Goal: Information Seeking & Learning: Learn about a topic

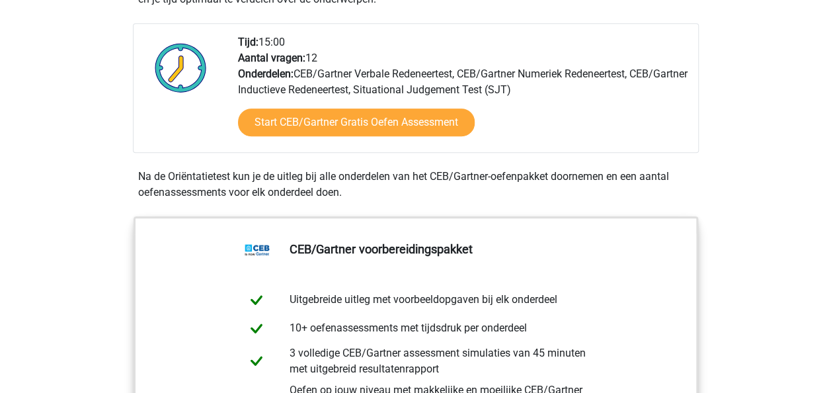
scroll to position [330, 0]
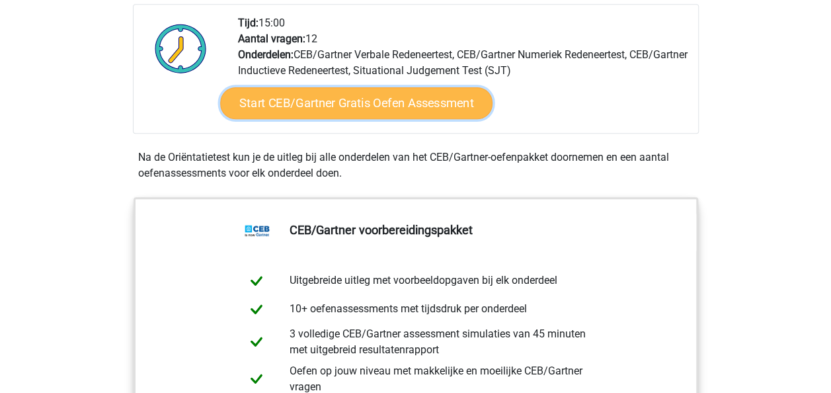
click at [337, 102] on link "Start CEB/Gartner Gratis Oefen Assessment" at bounding box center [356, 103] width 272 height 32
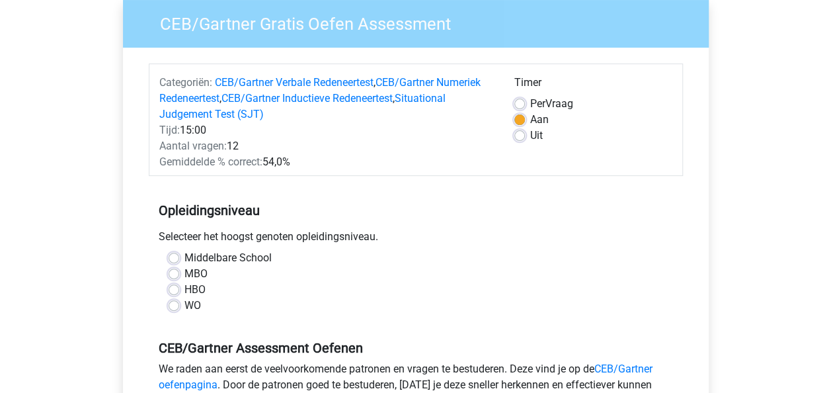
scroll to position [132, 0]
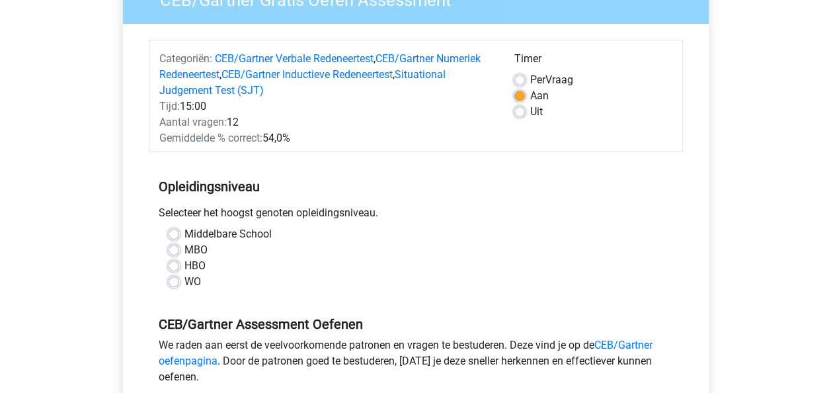
click at [184, 278] on label "WO" at bounding box center [192, 282] width 17 height 16
click at [174, 278] on input "WO" at bounding box center [174, 280] width 11 height 13
radio input "true"
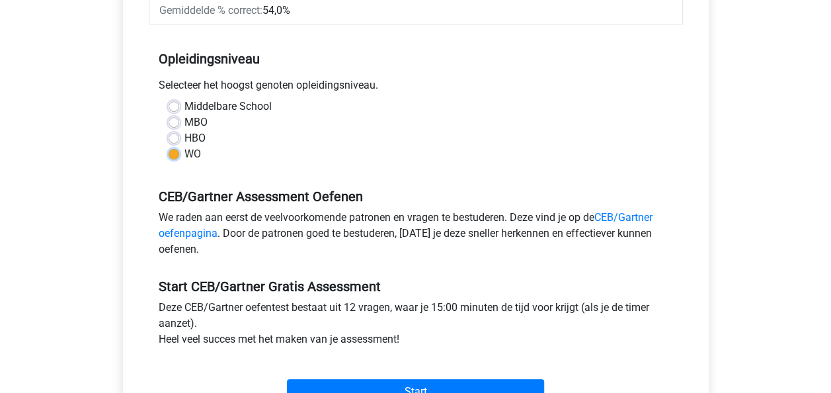
scroll to position [264, 0]
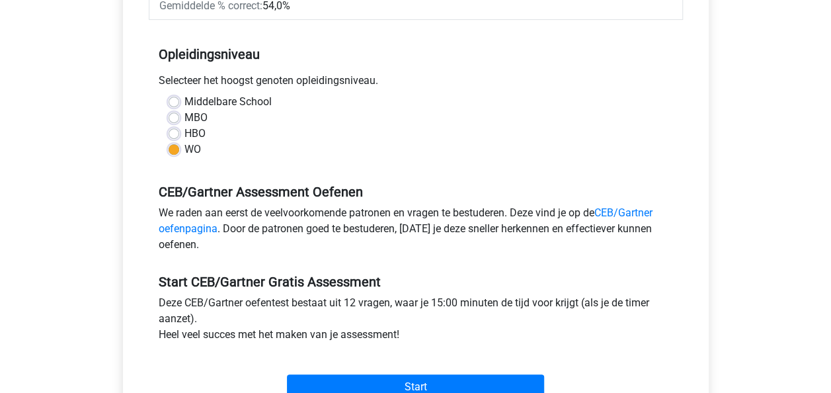
click at [184, 132] on label "HBO" at bounding box center [194, 134] width 21 height 16
click at [174, 132] on input "HBO" at bounding box center [174, 132] width 11 height 13
radio input "true"
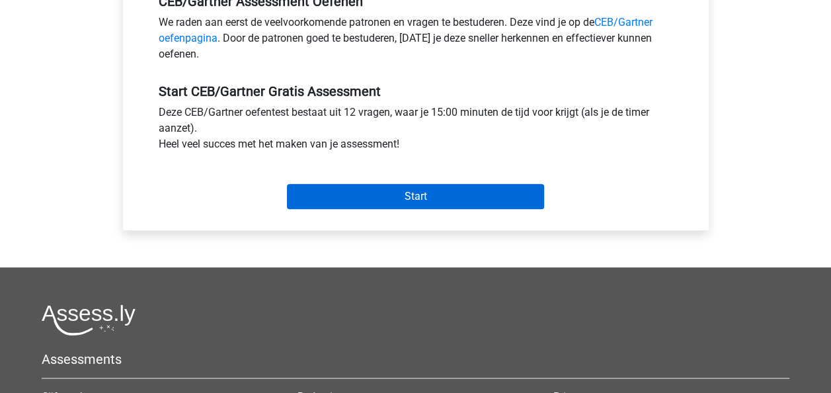
scroll to position [463, 0]
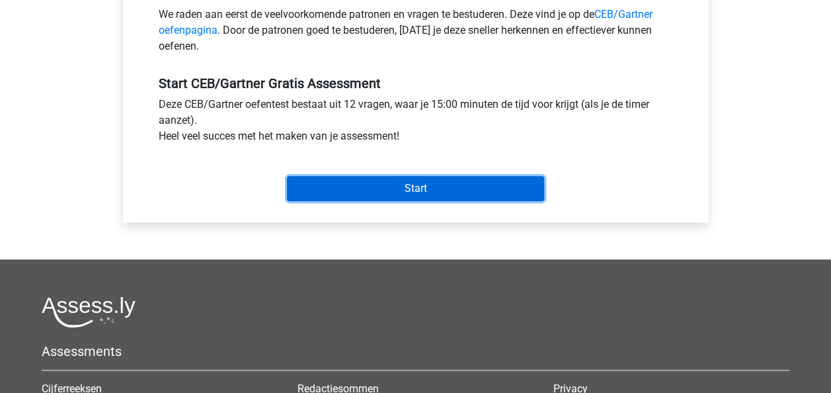
click at [418, 185] on input "Start" at bounding box center [415, 188] width 257 height 25
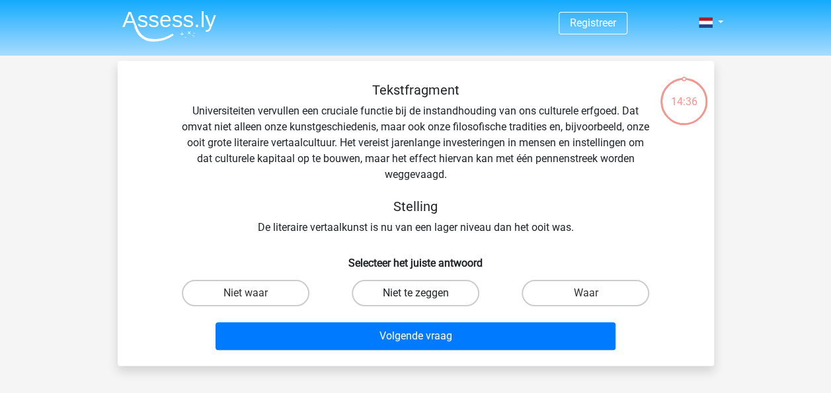
click at [432, 299] on label "Niet te zeggen" at bounding box center [416, 293] width 128 height 26
click at [424, 299] on input "Niet te zeggen" at bounding box center [419, 297] width 9 height 9
radio input "true"
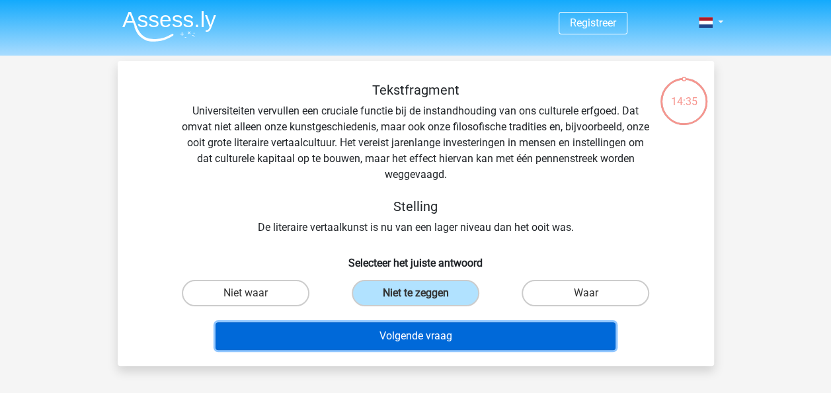
click at [423, 334] on button "Volgende vraag" at bounding box center [415, 336] width 400 height 28
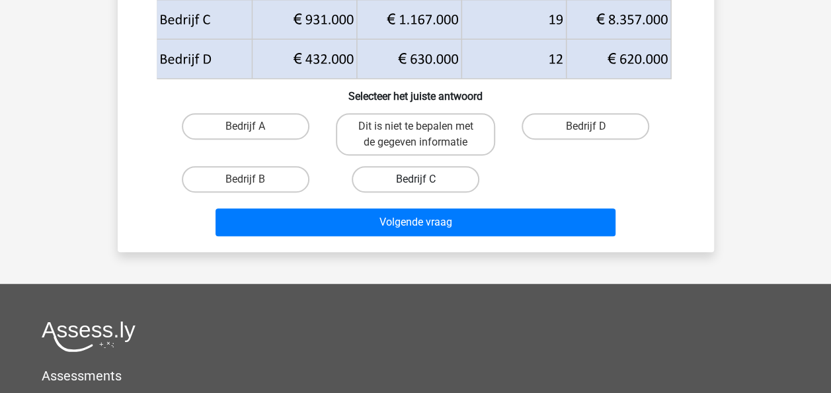
scroll to position [325, 0]
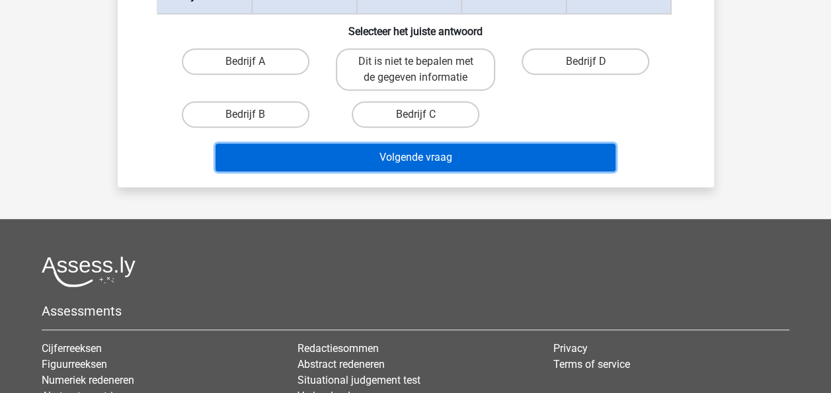
click at [406, 158] on button "Volgende vraag" at bounding box center [415, 157] width 400 height 28
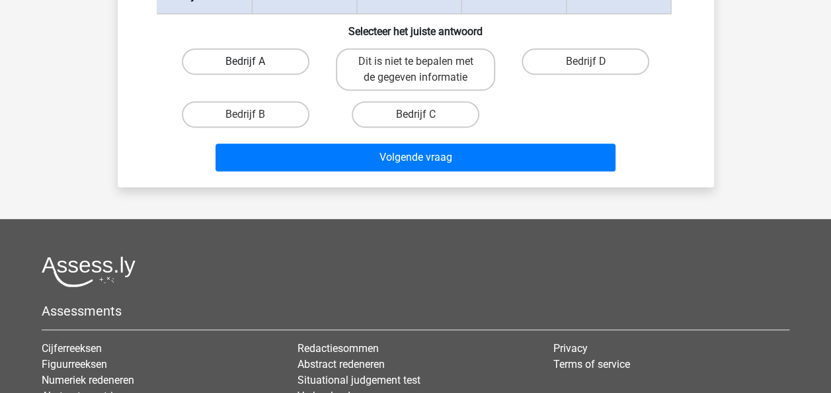
click at [245, 58] on label "Bedrijf A" at bounding box center [246, 61] width 128 height 26
click at [245, 61] on input "Bedrijf A" at bounding box center [249, 65] width 9 height 9
radio input "true"
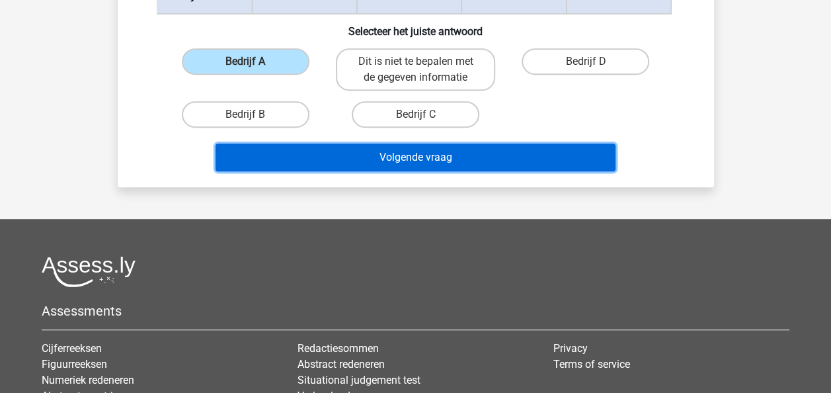
click at [401, 155] on button "Volgende vraag" at bounding box center [415, 157] width 400 height 28
click at [402, 159] on button "Volgende vraag" at bounding box center [415, 157] width 400 height 28
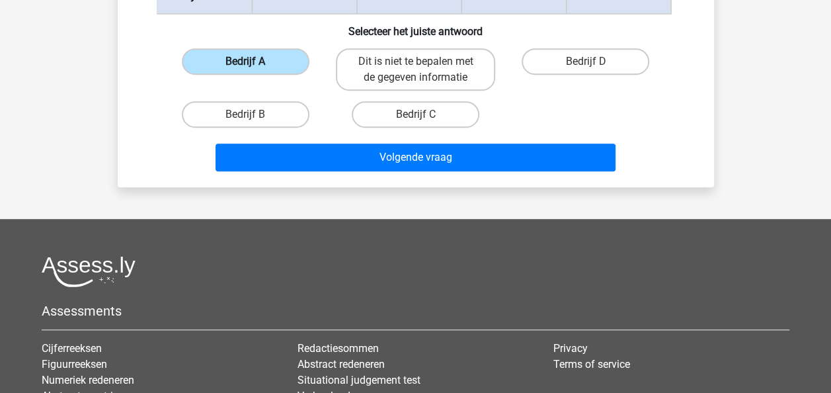
click at [259, 62] on label "Bedrijf A" at bounding box center [246, 61] width 128 height 26
click at [254, 62] on input "Bedrijf A" at bounding box center [249, 65] width 9 height 9
click at [249, 113] on label "Bedrijf B" at bounding box center [246, 114] width 128 height 26
click at [249, 114] on input "Bedrijf B" at bounding box center [249, 118] width 9 height 9
radio input "true"
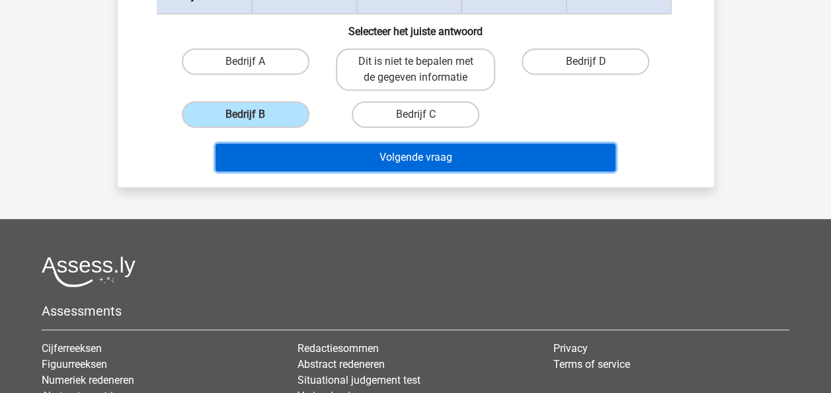
click at [422, 165] on button "Volgende vraag" at bounding box center [415, 157] width 400 height 28
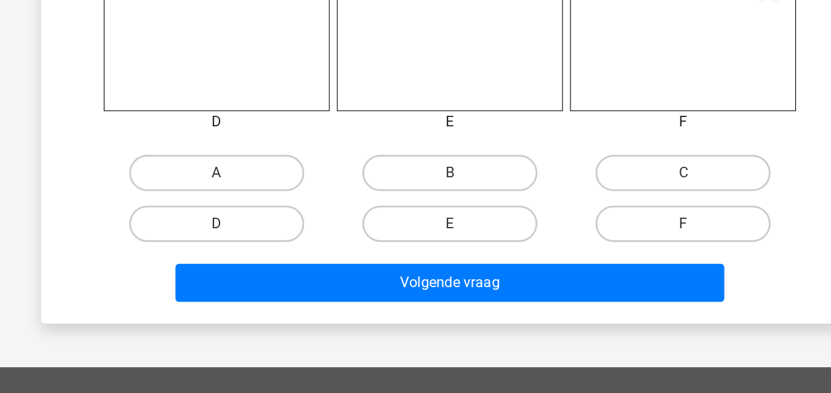
scroll to position [580, 0]
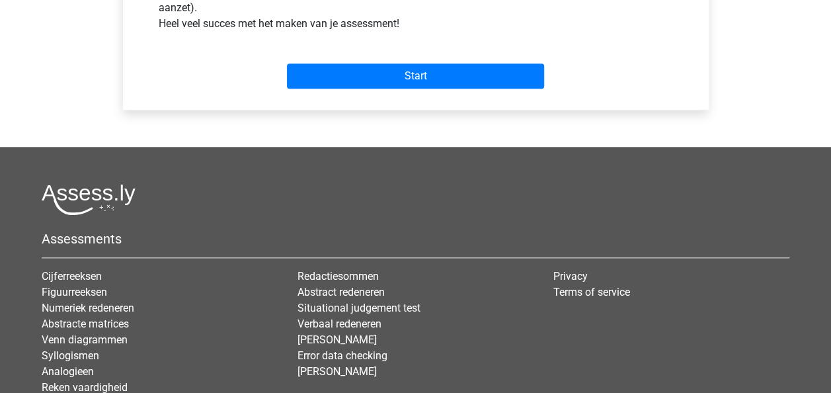
scroll to position [677, 0]
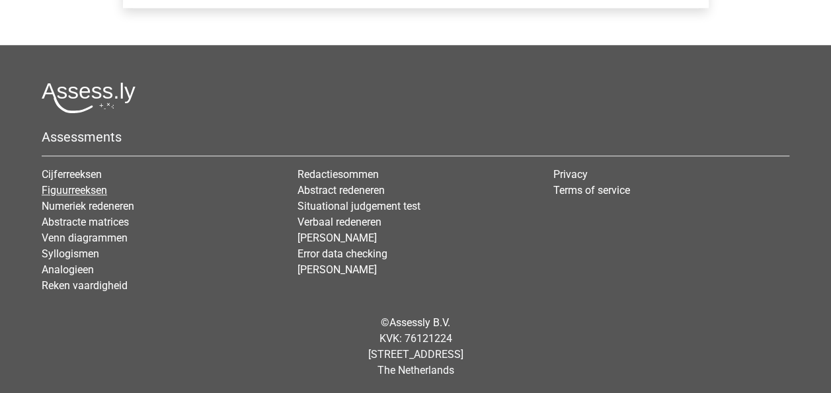
click at [83, 188] on link "Figuurreeksen" at bounding box center [74, 190] width 65 height 13
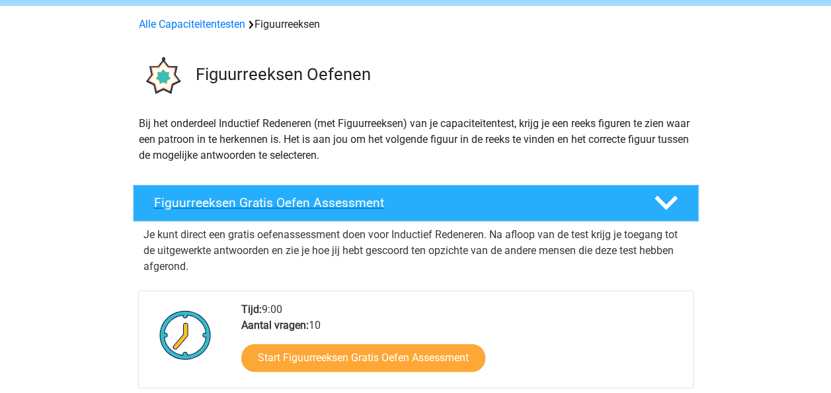
scroll to position [132, 0]
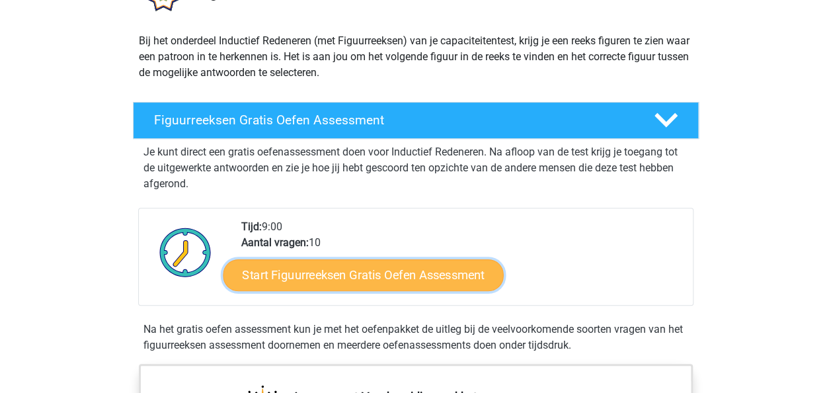
click at [331, 270] on link "Start Figuurreeksen Gratis Oefen Assessment" at bounding box center [363, 274] width 280 height 32
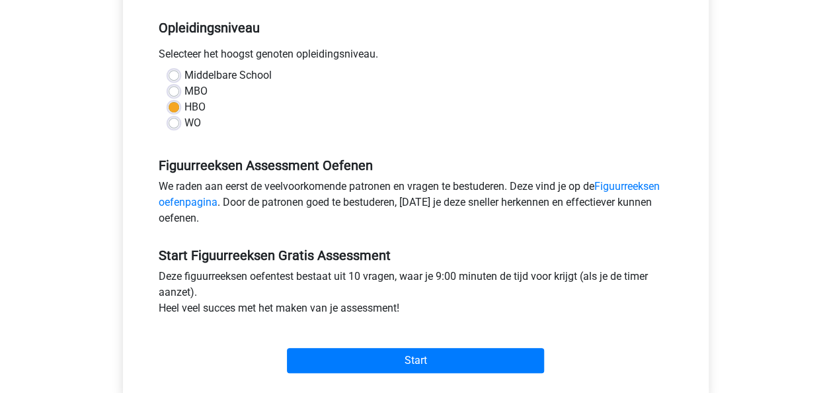
scroll to position [397, 0]
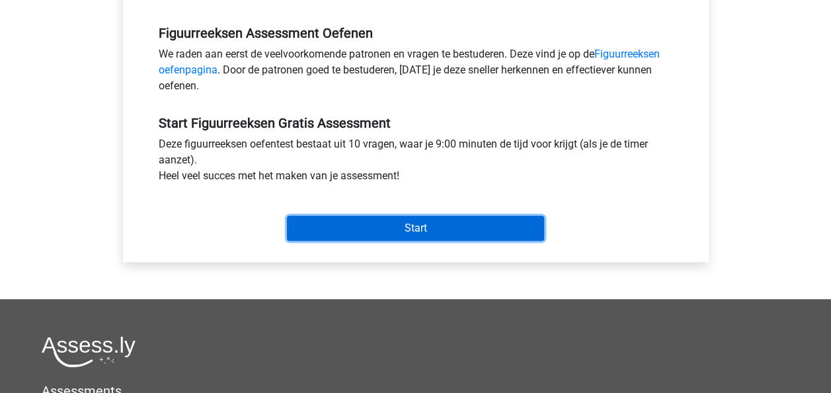
click at [414, 226] on input "Start" at bounding box center [415, 227] width 257 height 25
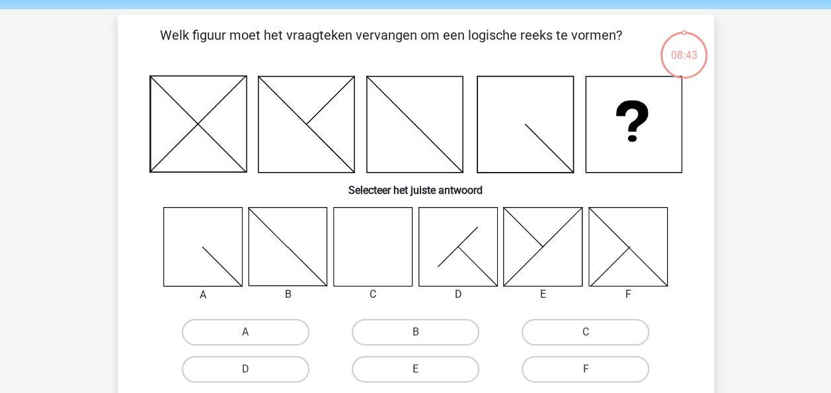
scroll to position [66, 0]
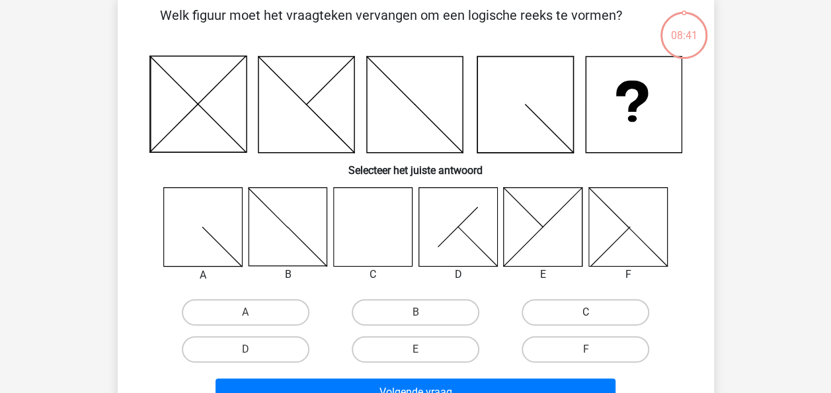
click at [587, 307] on label "C" at bounding box center [585, 312] width 128 height 26
click at [587, 312] on input "C" at bounding box center [590, 316] width 9 height 9
radio input "true"
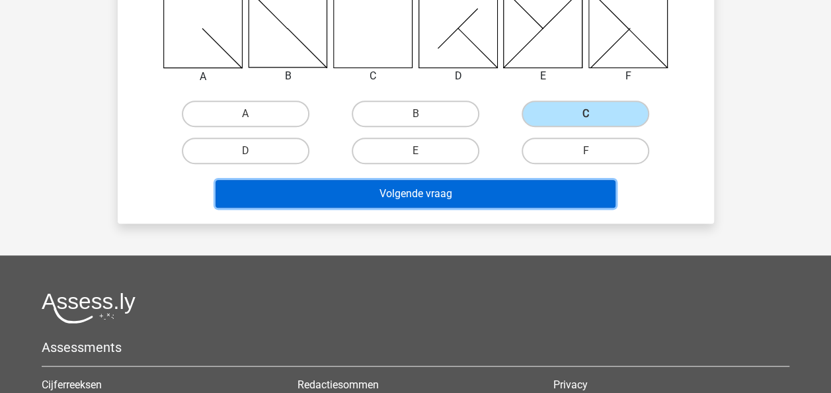
click at [404, 190] on button "Volgende vraag" at bounding box center [415, 194] width 400 height 28
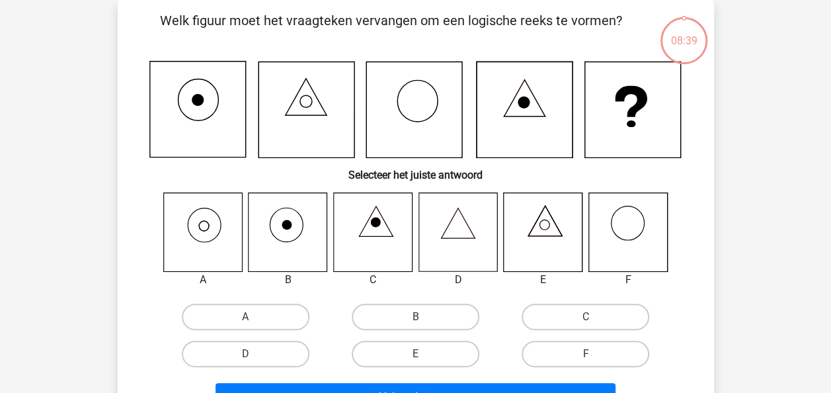
scroll to position [61, 0]
click at [210, 220] on icon at bounding box center [202, 231] width 79 height 79
click at [228, 307] on label "A" at bounding box center [246, 316] width 128 height 26
click at [245, 317] on input "A" at bounding box center [249, 321] width 9 height 9
radio input "true"
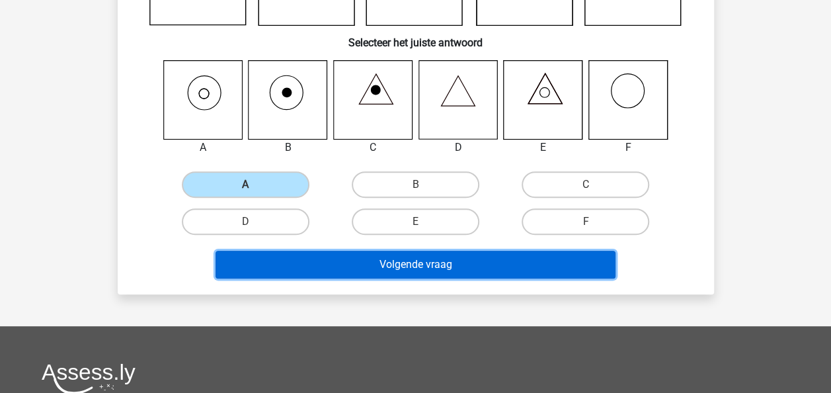
click at [410, 261] on button "Volgende vraag" at bounding box center [415, 264] width 400 height 28
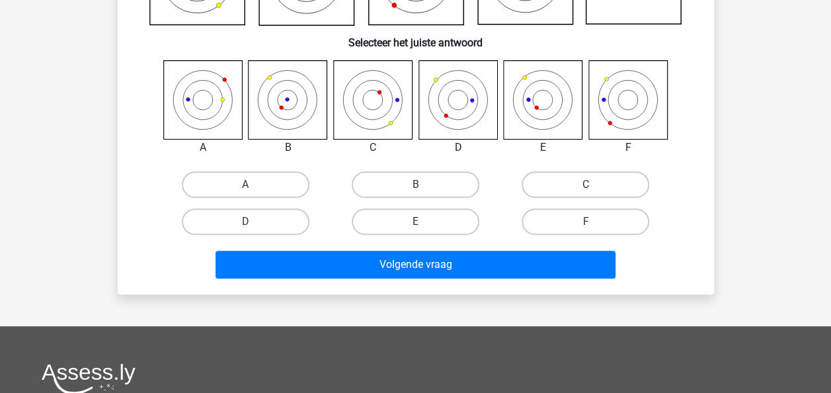
scroll to position [325, 0]
